Goal: Task Accomplishment & Management: Manage account settings

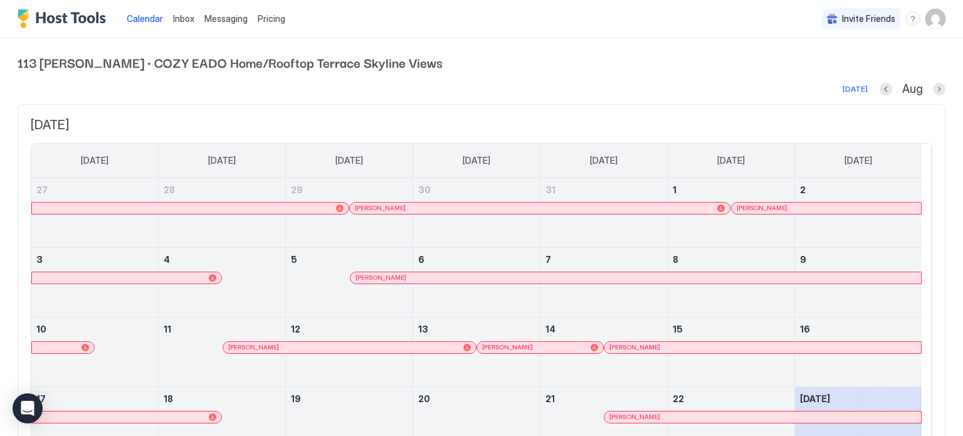
click at [233, 18] on span "Messaging" at bounding box center [225, 18] width 43 height 11
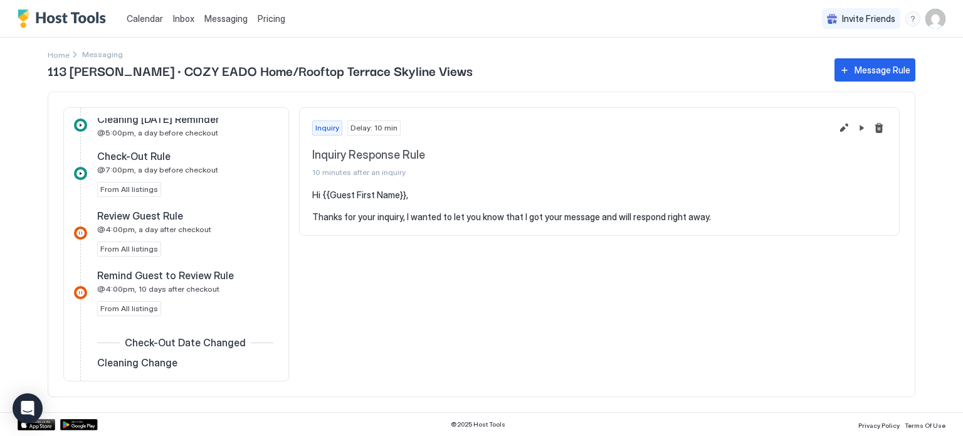
scroll to position [720, 0]
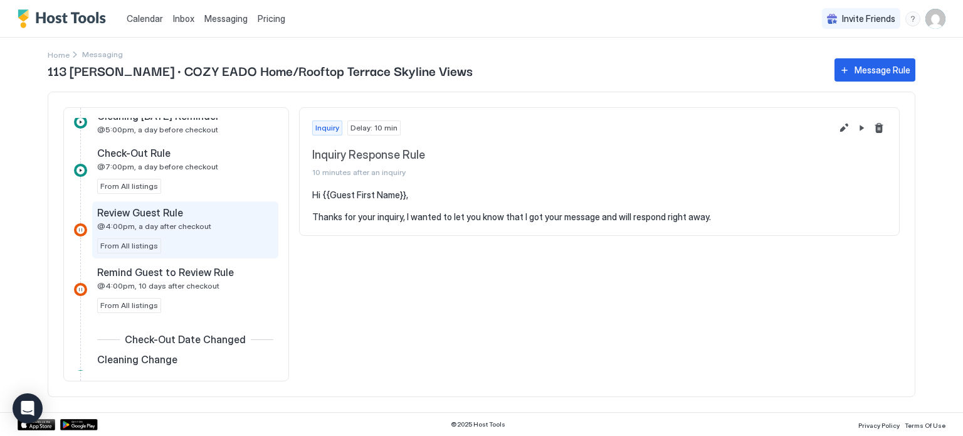
click at [206, 235] on div "Review Guest Rule @4:00pm, a day after checkout From All listings" at bounding box center [185, 229] width 176 height 47
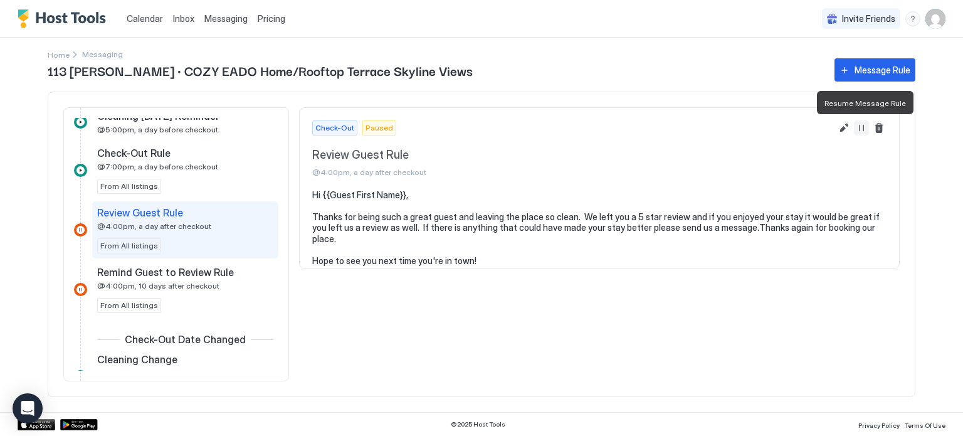
click at [859, 128] on button "Resume Message Rule" at bounding box center [861, 127] width 15 height 15
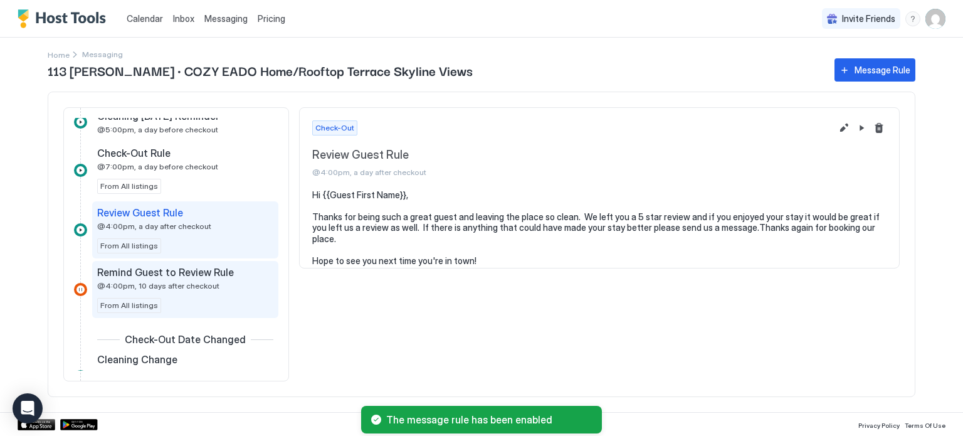
click at [223, 290] on div "Remind Guest to Review Rule @4:00pm, 10 days after checkout From All listings" at bounding box center [185, 289] width 176 height 47
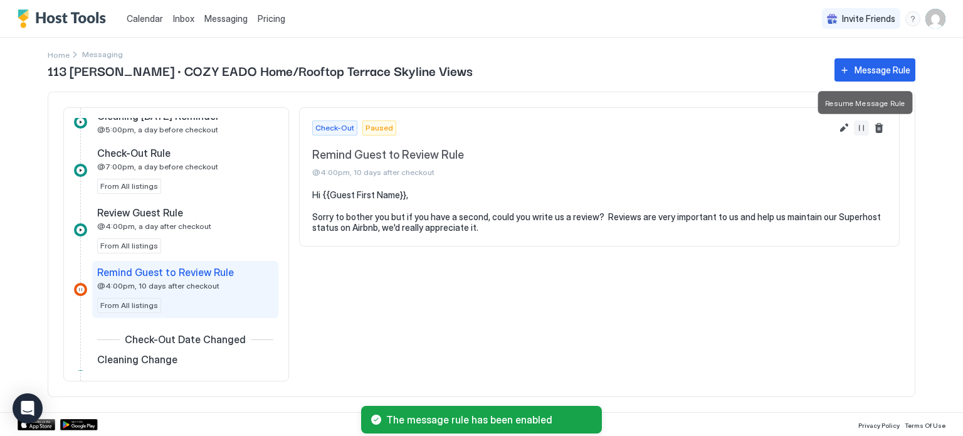
click at [862, 130] on button "Resume Message Rule" at bounding box center [861, 127] width 15 height 15
click at [940, 19] on img "User profile" at bounding box center [936, 19] width 20 height 20
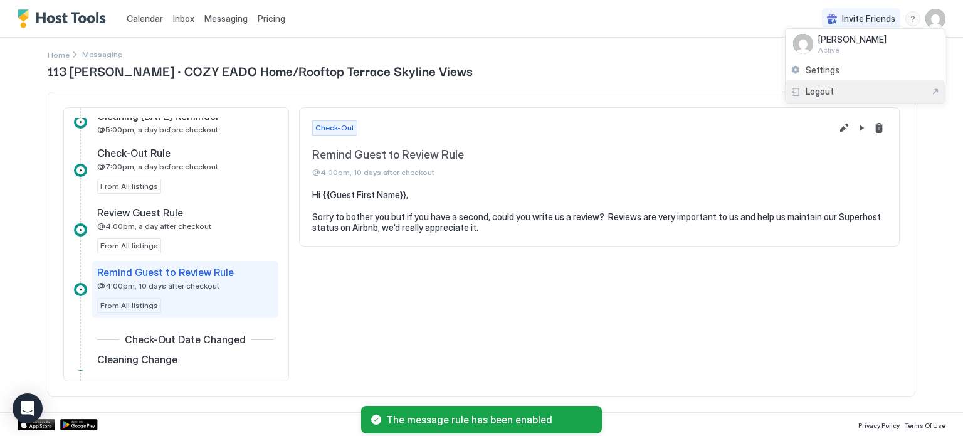
click at [859, 91] on div "Logout" at bounding box center [865, 91] width 149 height 11
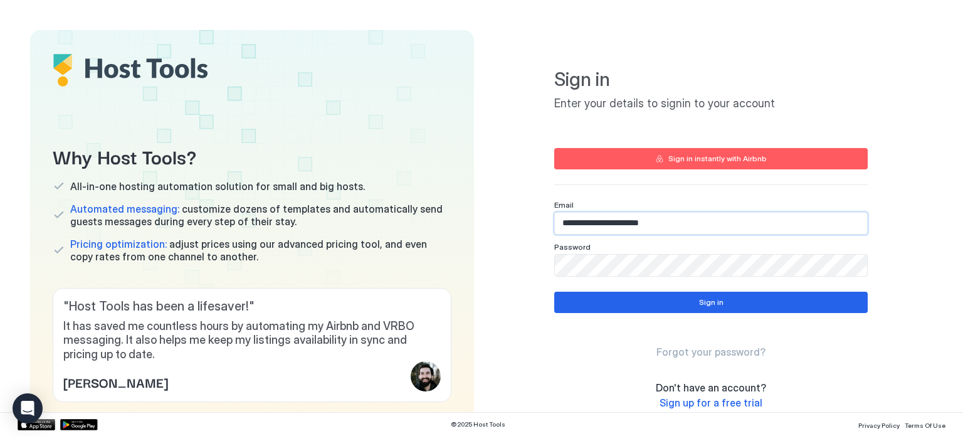
click at [700, 224] on input "**********" at bounding box center [711, 223] width 312 height 21
type input "**********"
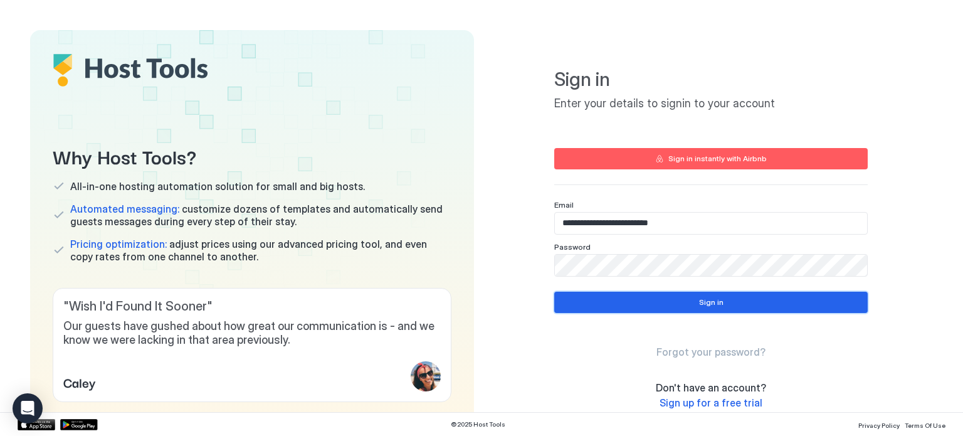
click at [711, 297] on div "Sign in" at bounding box center [711, 302] width 24 height 11
